Goal: Navigation & Orientation: Find specific page/section

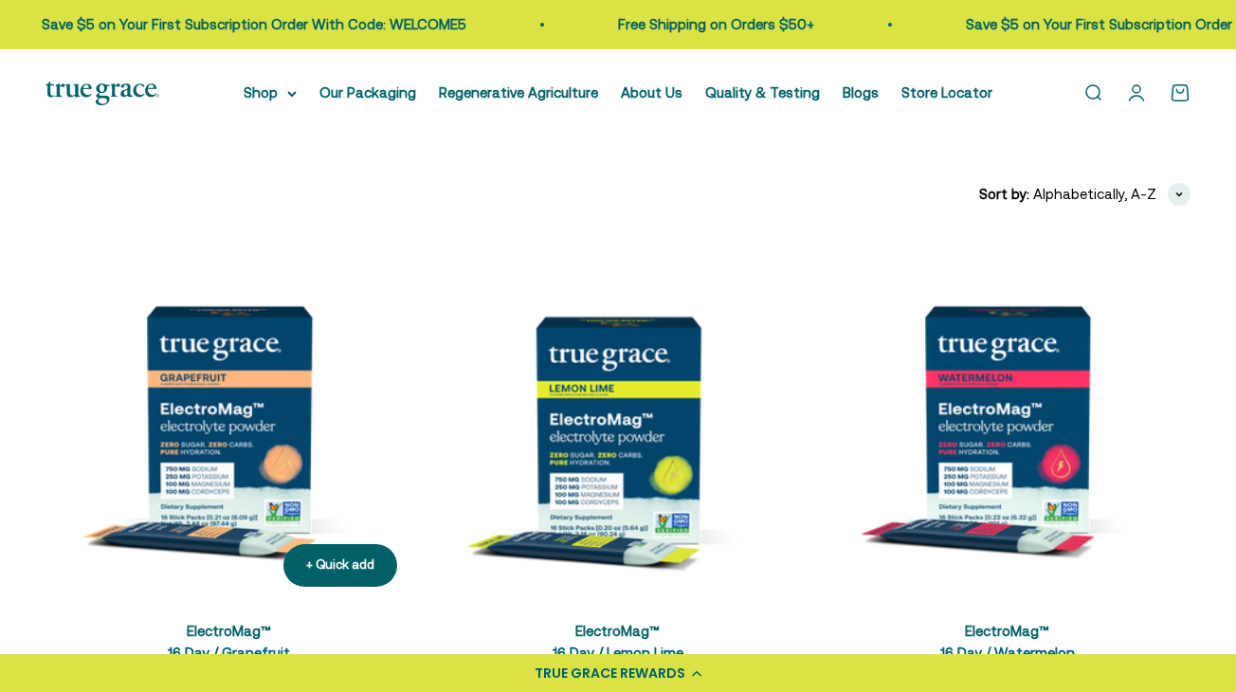
scroll to position [379, 0]
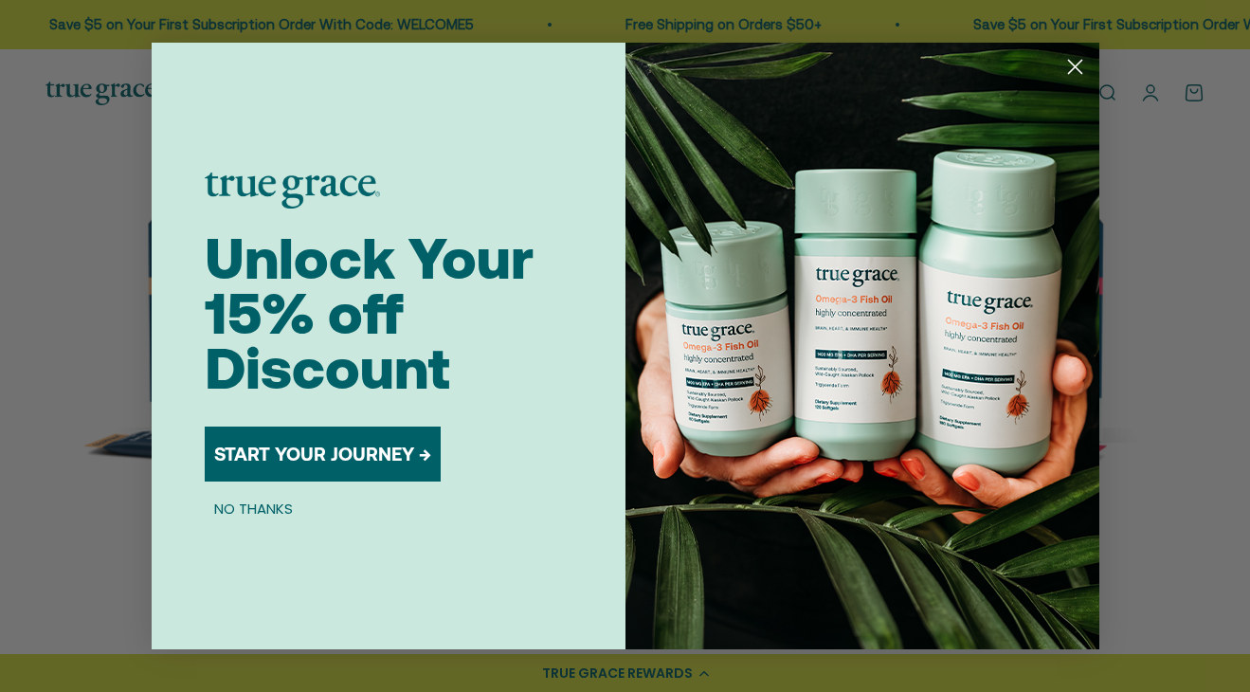
click at [1073, 68] on icon "Close dialog" at bounding box center [1074, 67] width 13 height 13
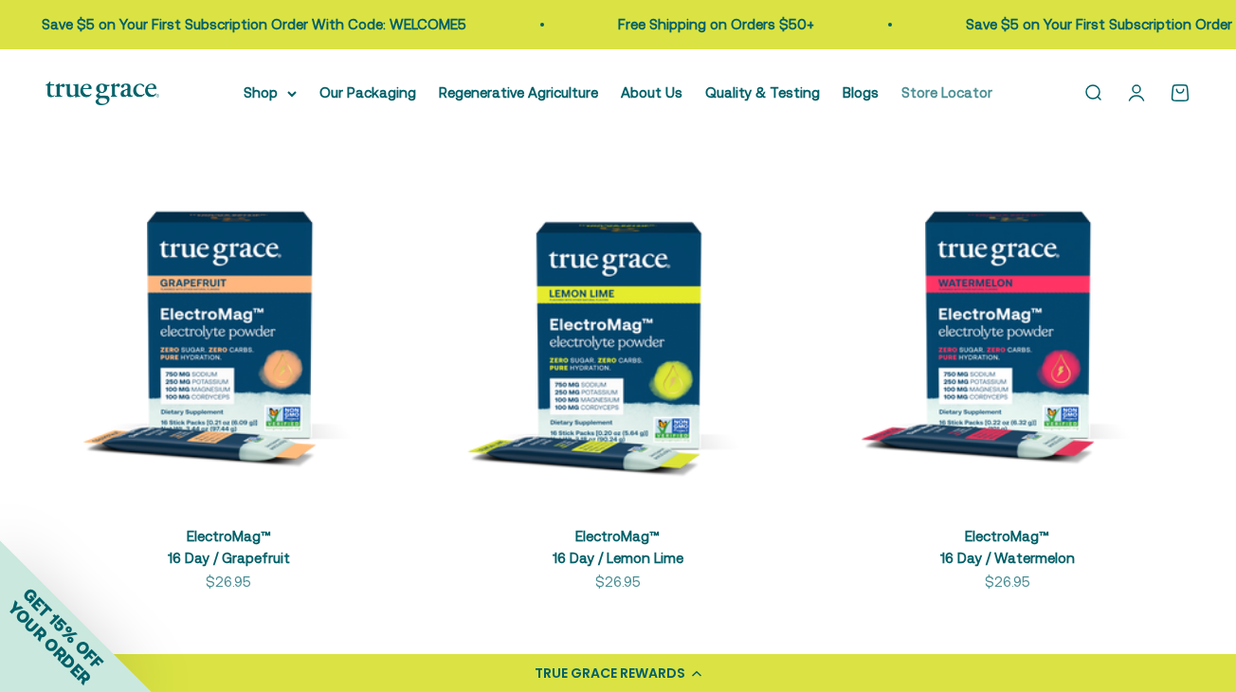
click at [915, 90] on link "Store Locator" at bounding box center [946, 92] width 91 height 16
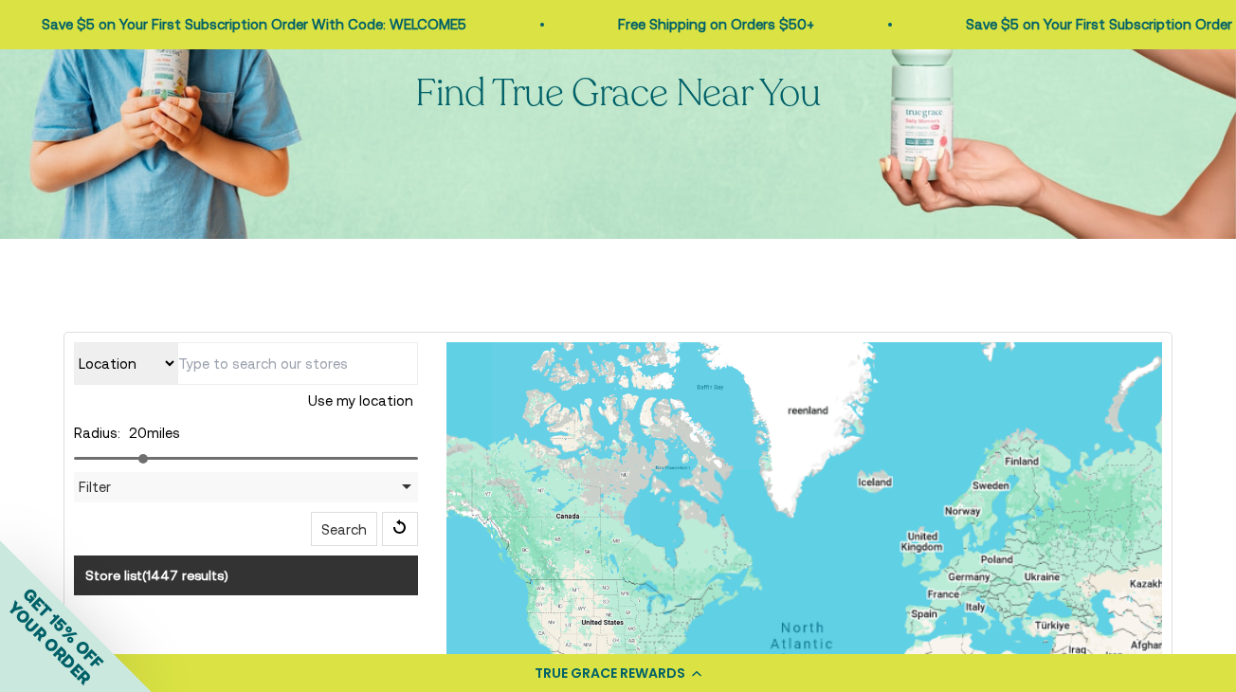
scroll to position [284, 0]
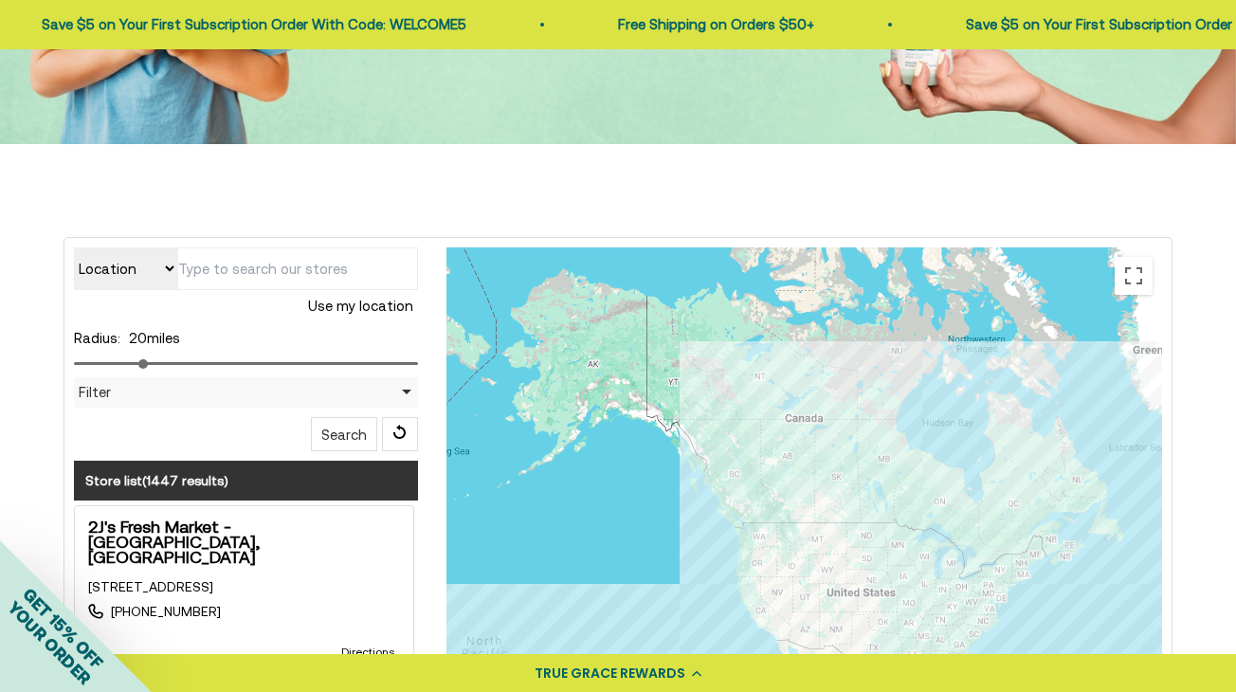
click at [244, 263] on input "text" at bounding box center [297, 268] width 241 height 43
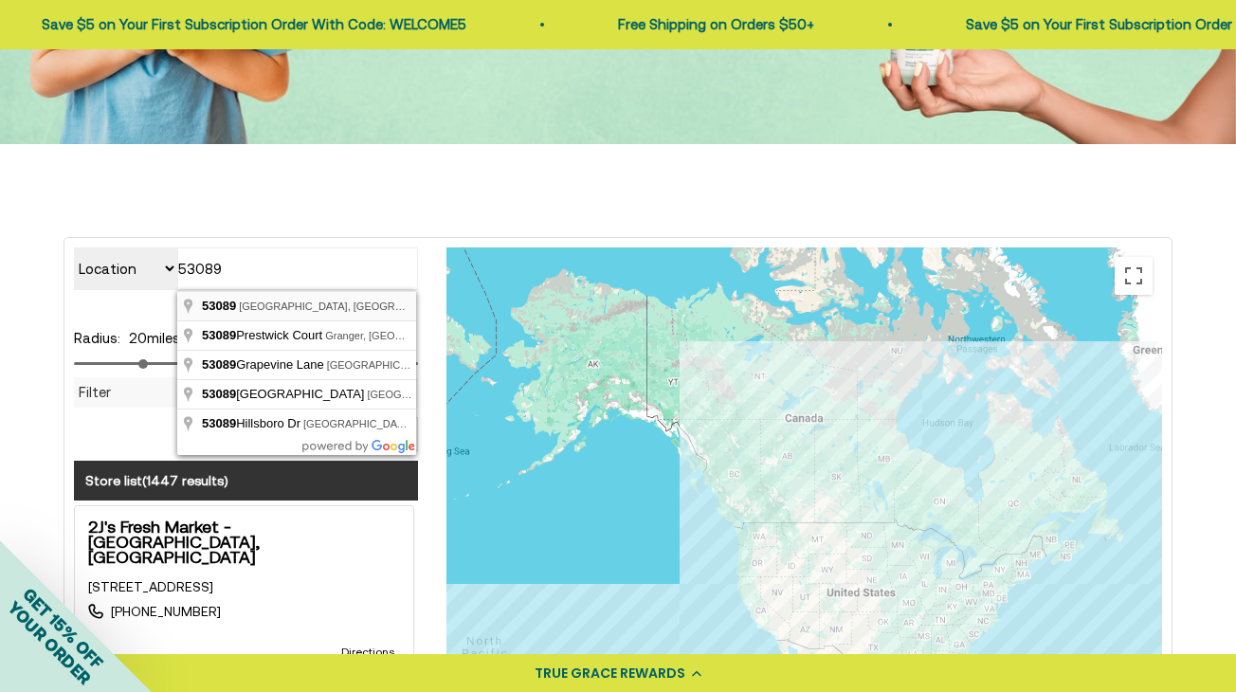
type input "[GEOGRAPHIC_DATA], WI 53089, [GEOGRAPHIC_DATA]"
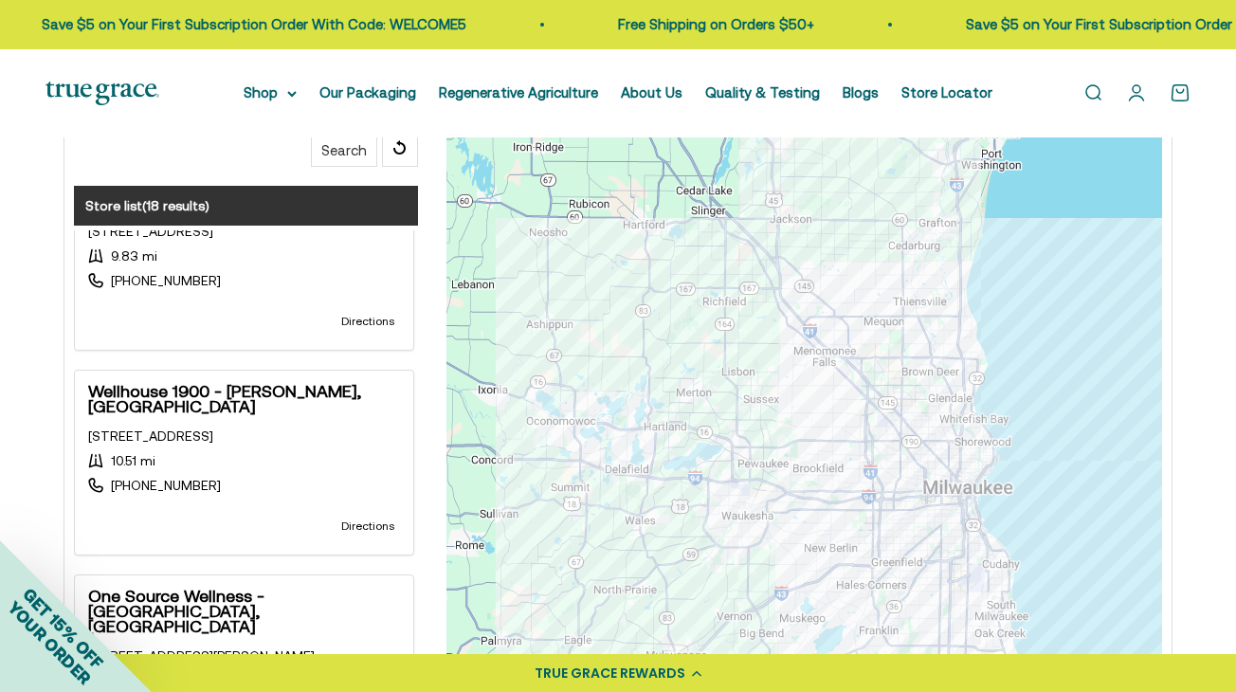
scroll to position [1327, 0]
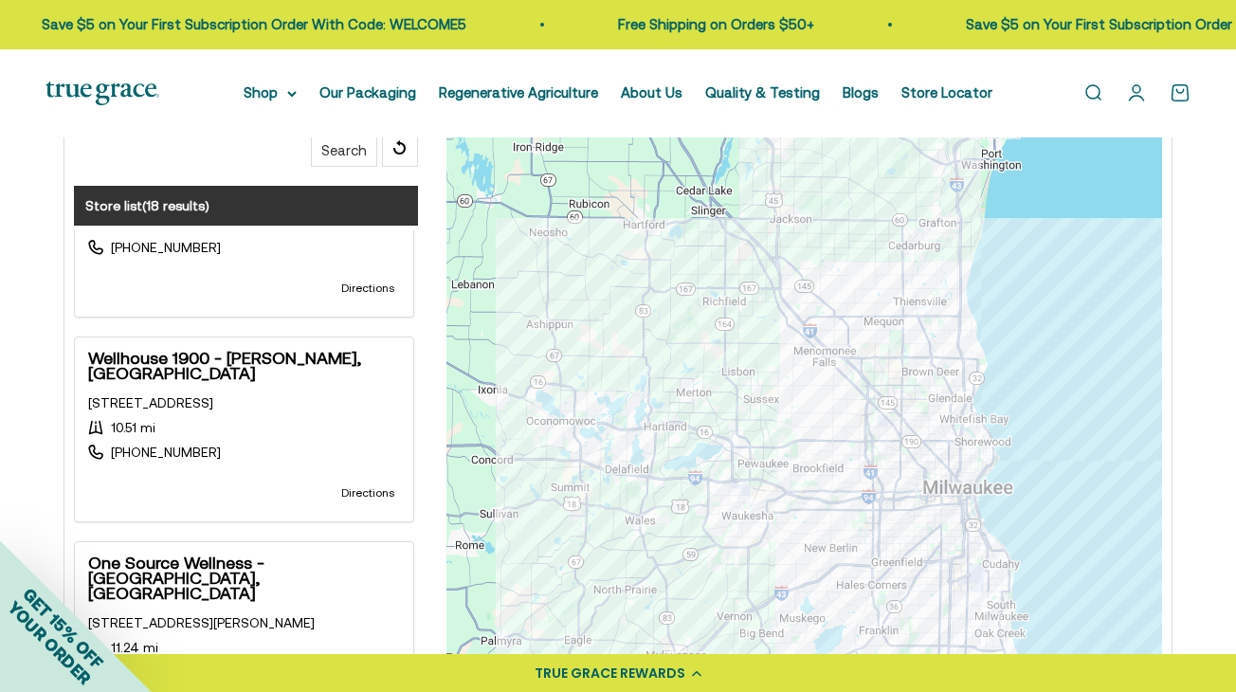
click at [749, 436] on div at bounding box center [804, 342] width 716 height 758
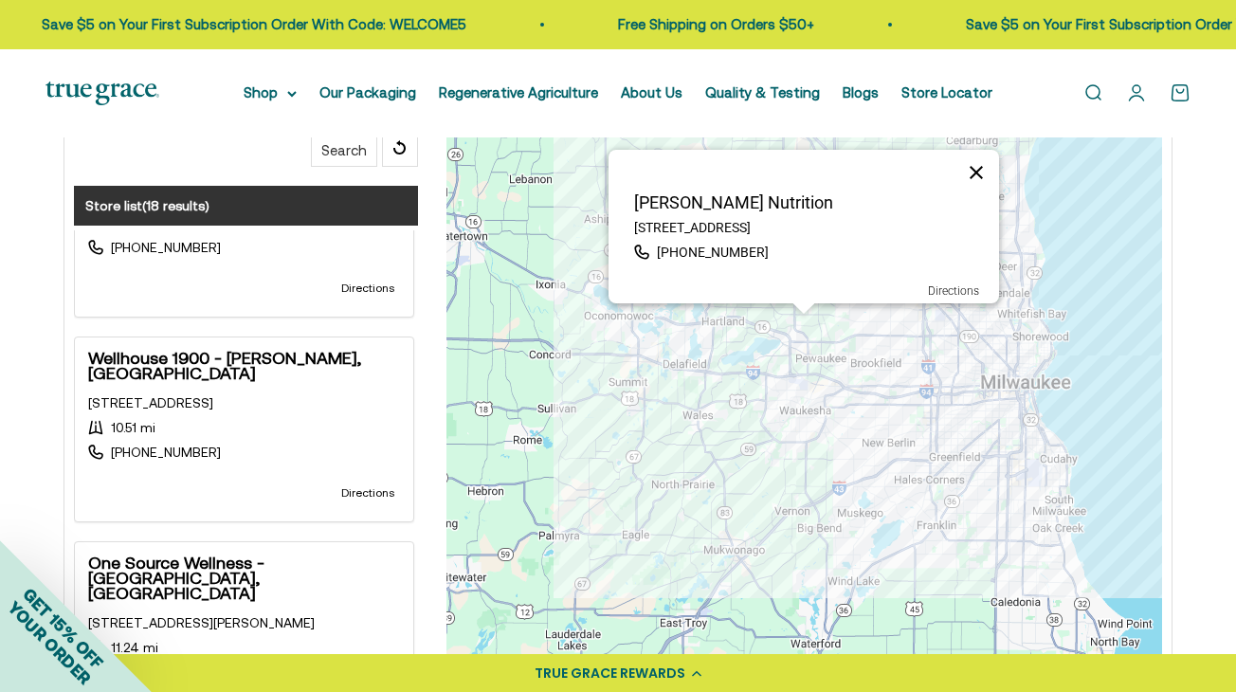
click at [979, 169] on button "Close" at bounding box center [975, 172] width 45 height 45
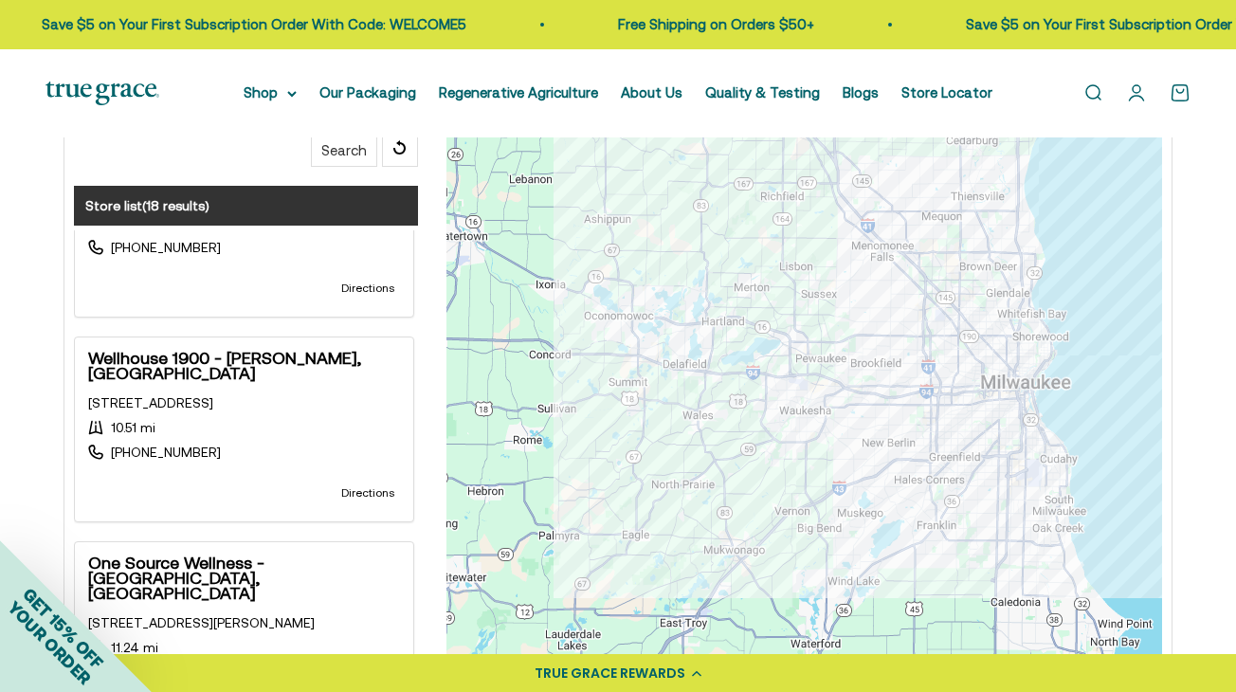
click at [780, 325] on div at bounding box center [804, 342] width 716 height 758
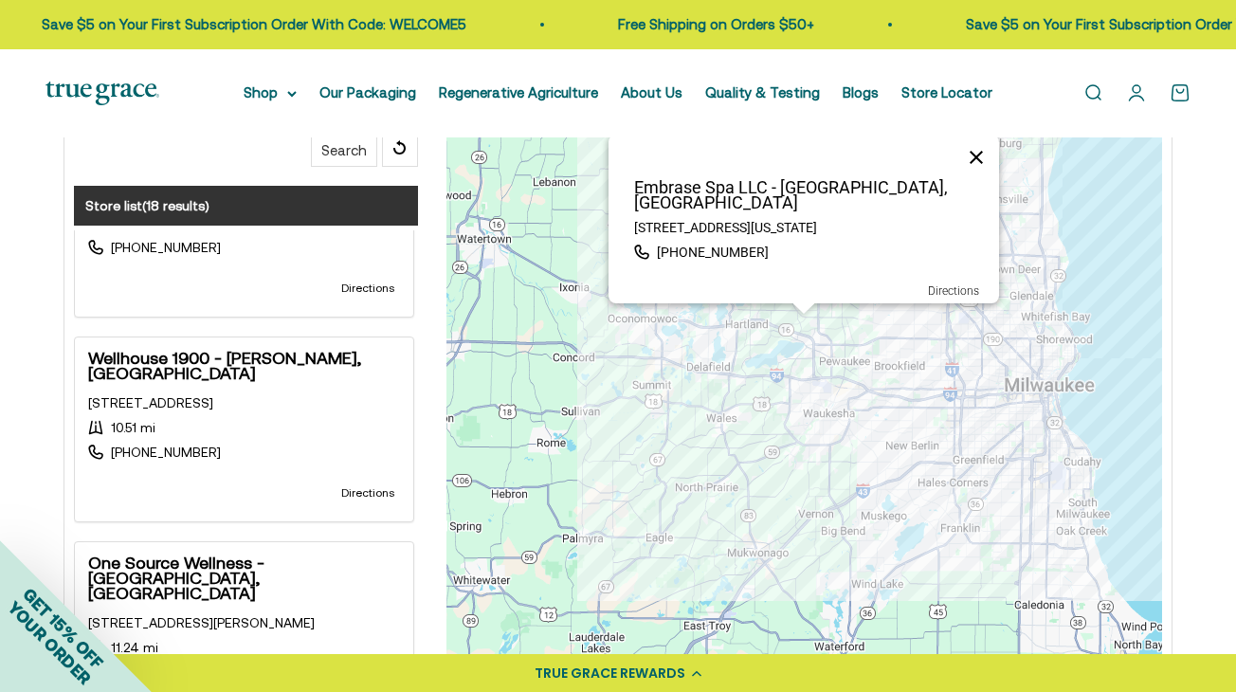
click at [978, 171] on button "Close" at bounding box center [975, 157] width 45 height 45
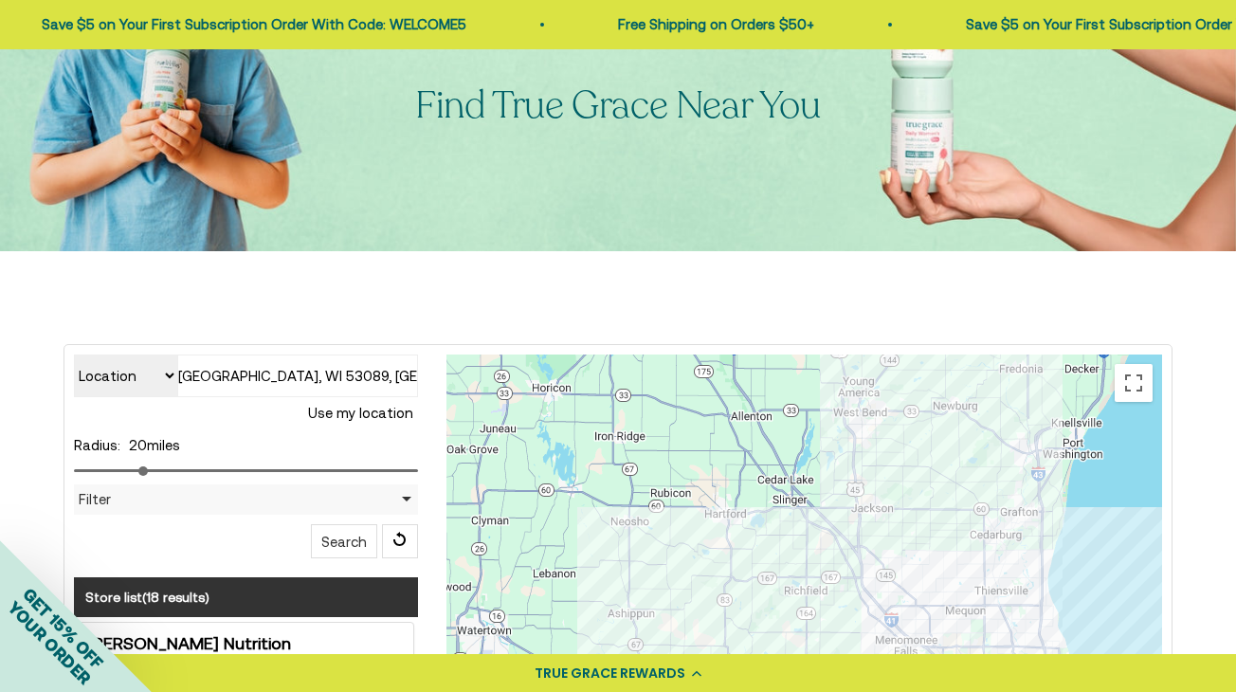
scroll to position [0, 0]
